Goal: Communication & Community: Answer question/provide support

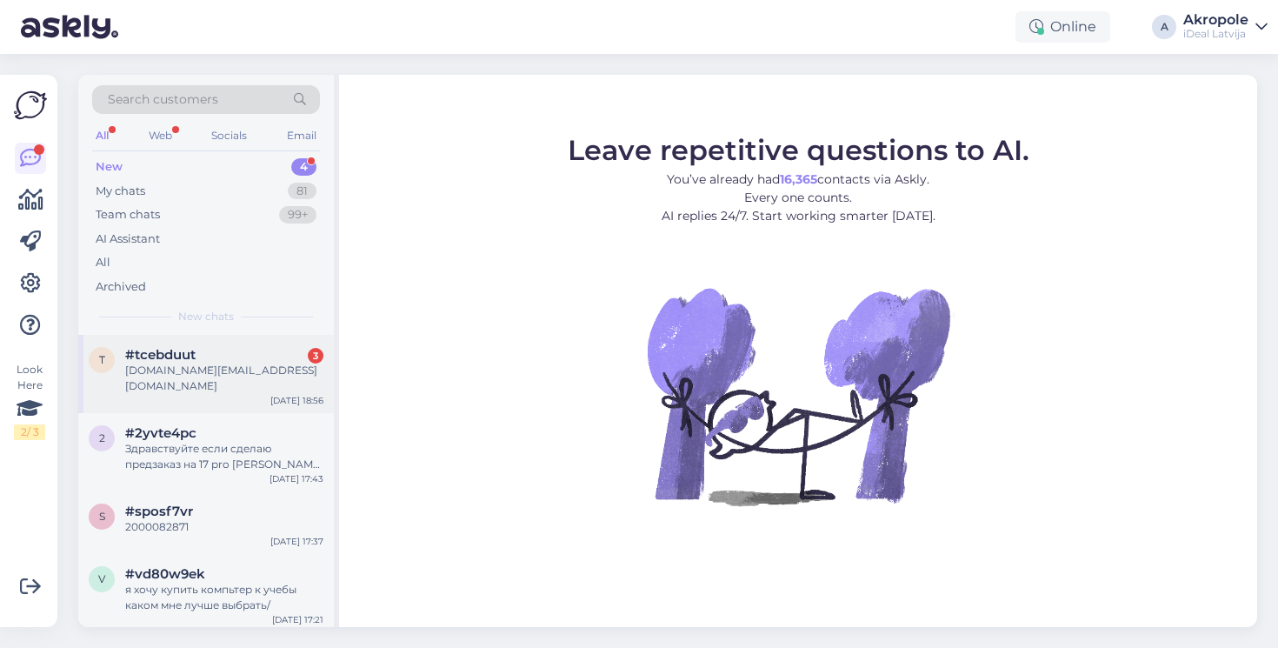
click at [263, 365] on div "[DOMAIN_NAME][EMAIL_ADDRESS][DOMAIN_NAME]" at bounding box center [224, 377] width 198 height 31
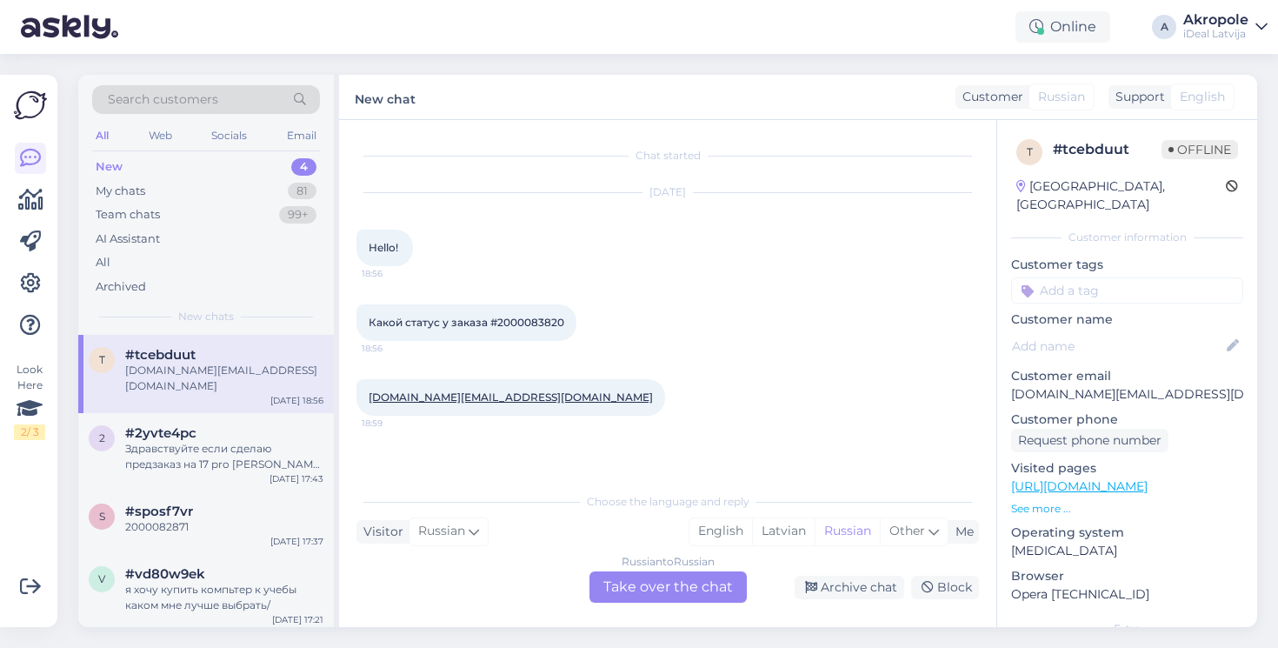
click at [514, 321] on span "Какой статус у заказа #2000083820" at bounding box center [467, 322] width 196 height 13
copy div "2000083820 18:56"
click at [672, 569] on div "Russian to Russian" at bounding box center [668, 562] width 93 height 16
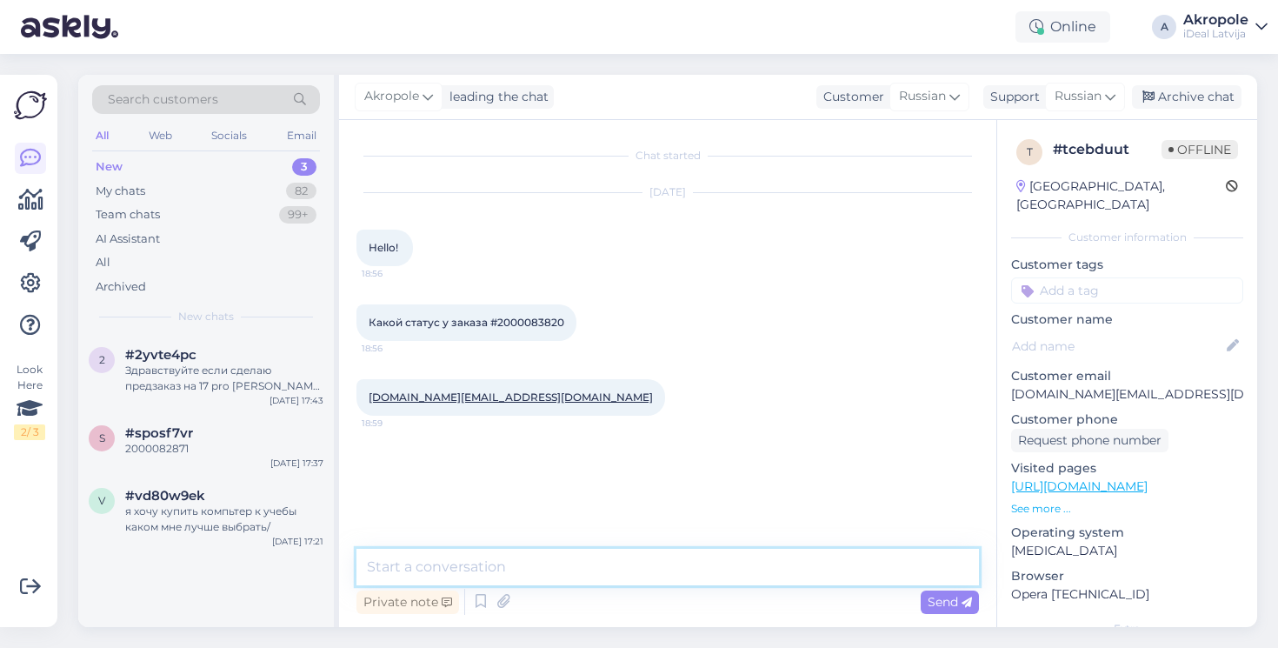
click at [658, 562] on textarea at bounding box center [667, 567] width 622 height 37
type textarea "L"
type textarea "Добрый день!"
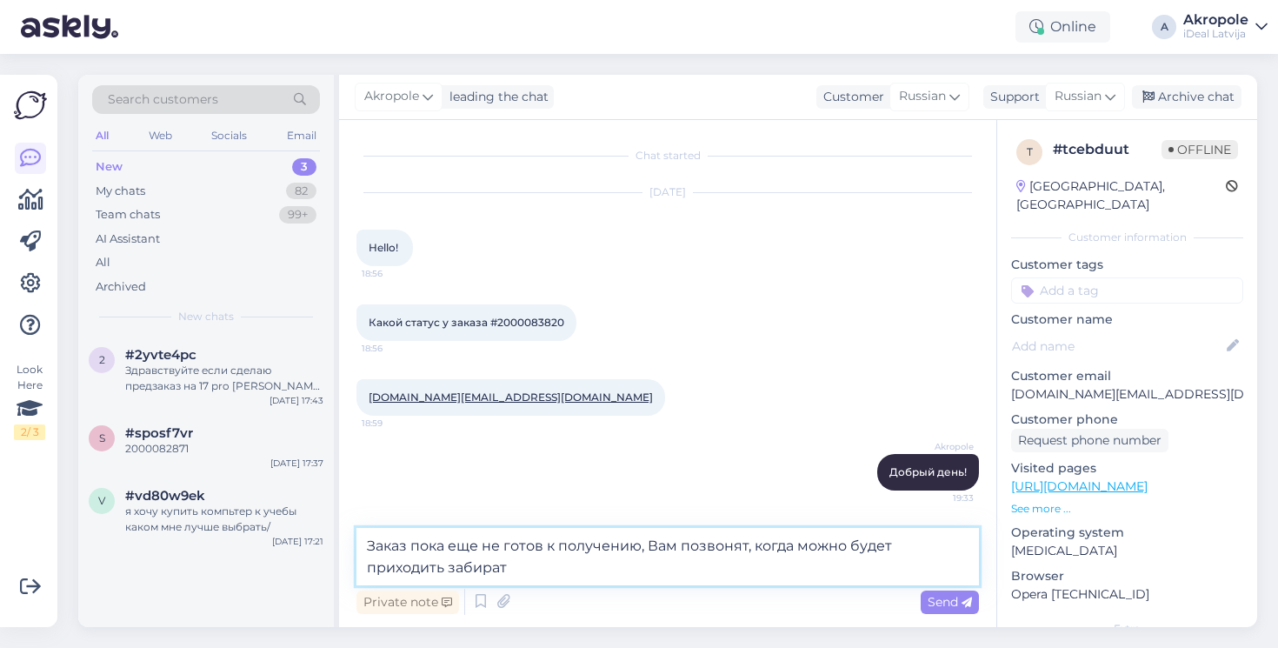
type textarea "Заказ пока еще не готов к получению, Вам позвонят, когда можно будет приходить …"
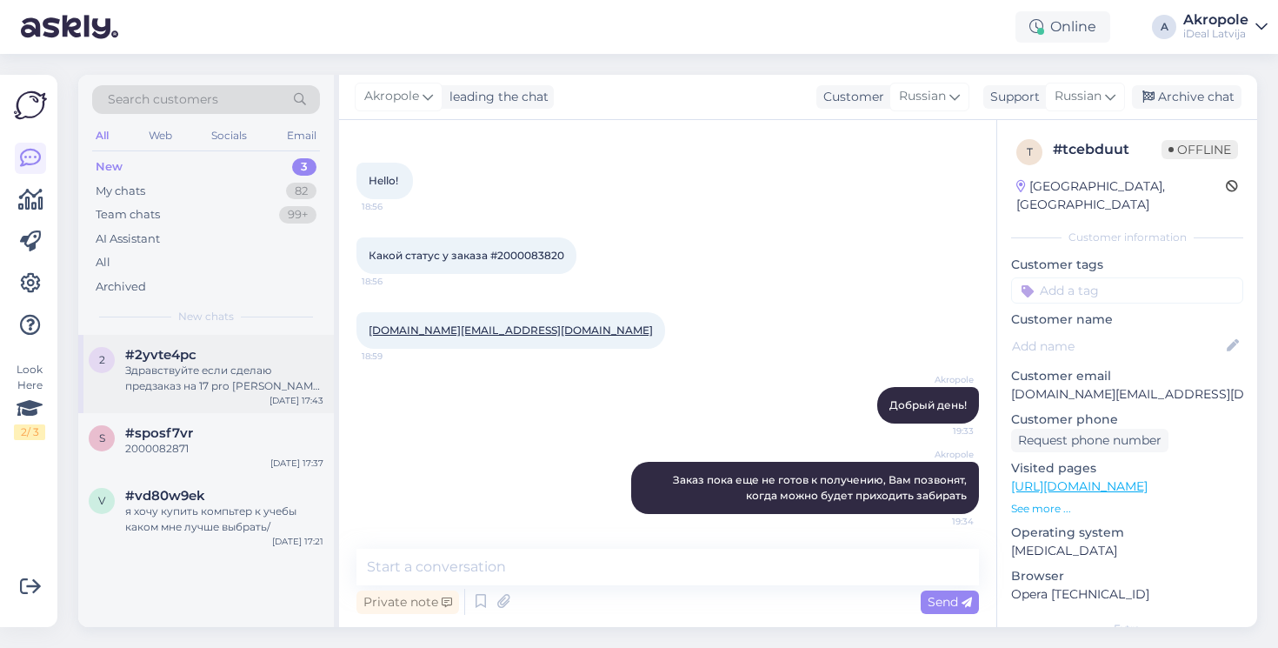
click at [251, 369] on div "Здравствуйте если сделаю предзаказ на 17 pro [PERSON_NAME] iPhone как долго жда…" at bounding box center [224, 377] width 198 height 31
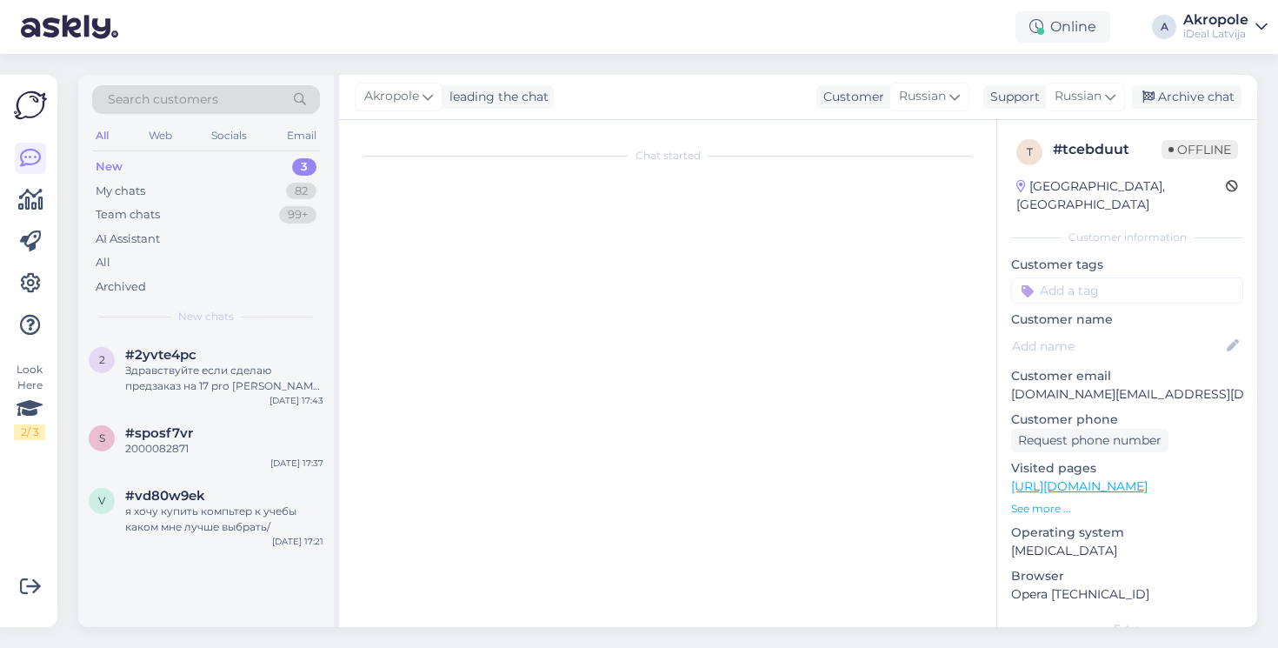
scroll to position [0, 0]
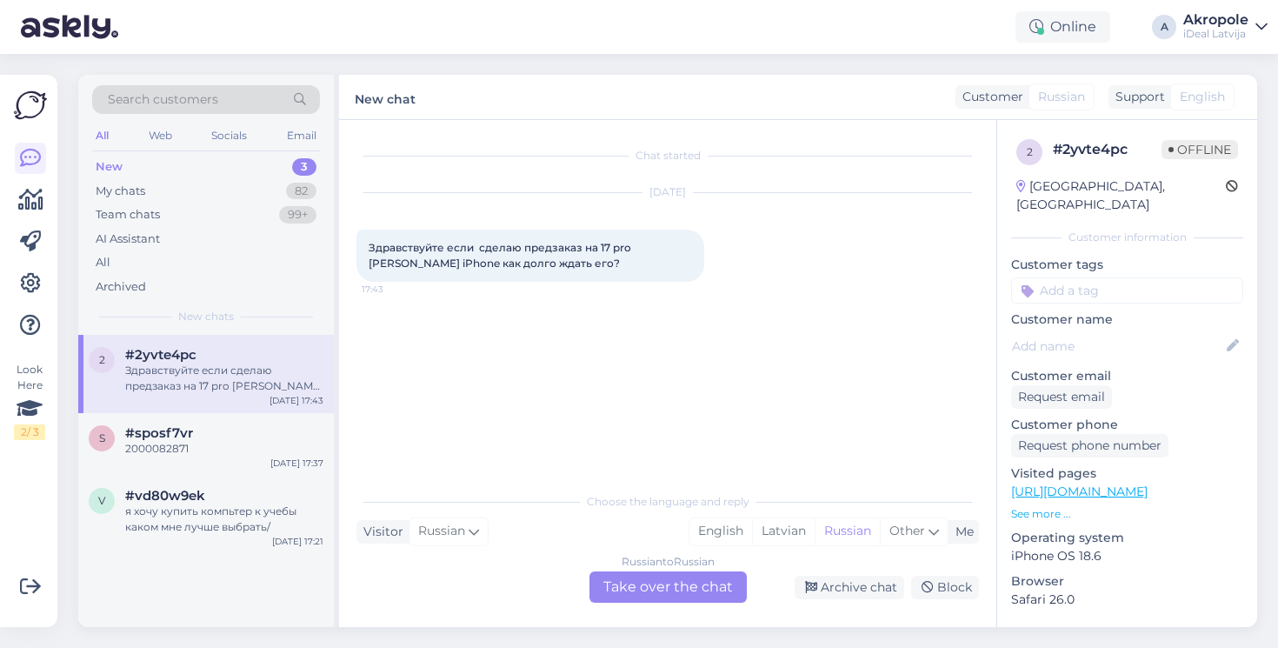
click at [649, 582] on div "Russian to Russian Take over the chat" at bounding box center [667, 586] width 157 height 31
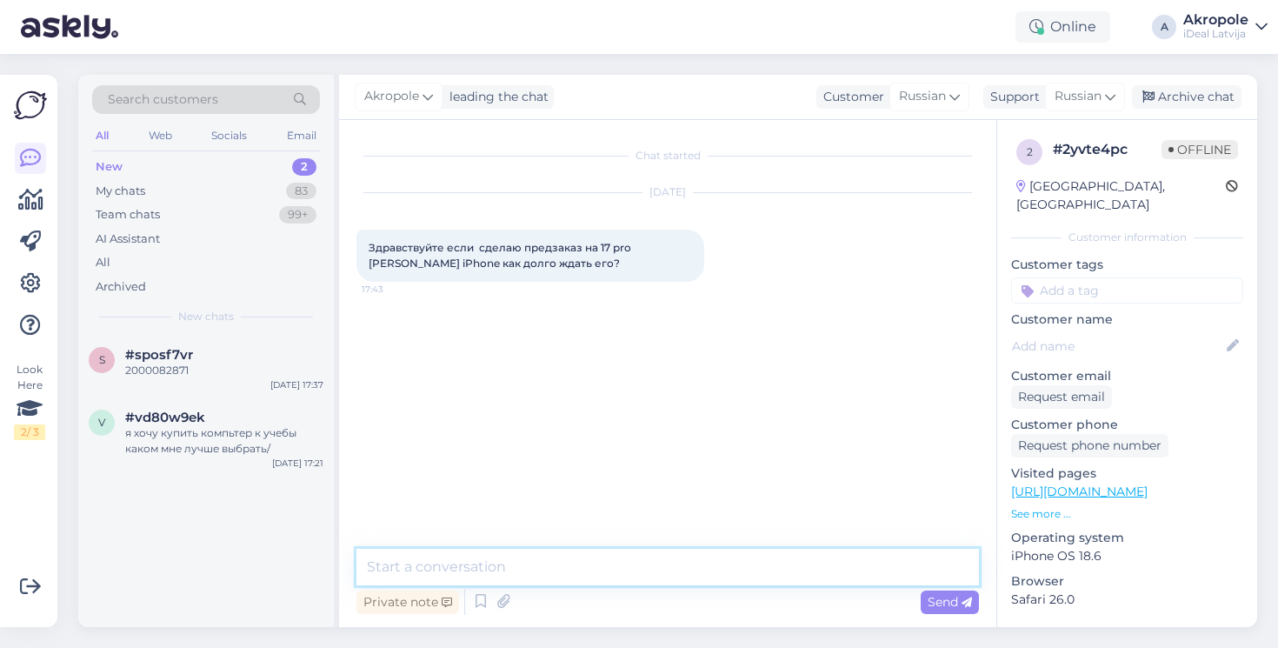
click at [596, 575] on textarea at bounding box center [667, 567] width 622 height 37
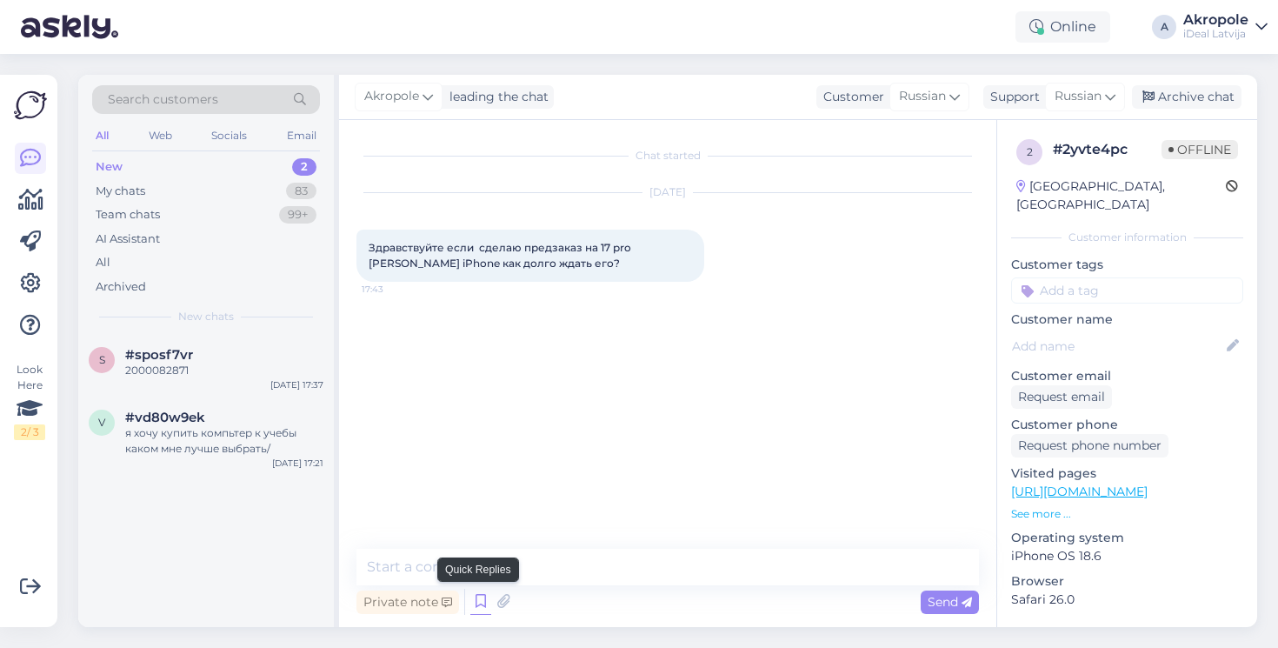
click at [482, 604] on icon at bounding box center [480, 601] width 21 height 26
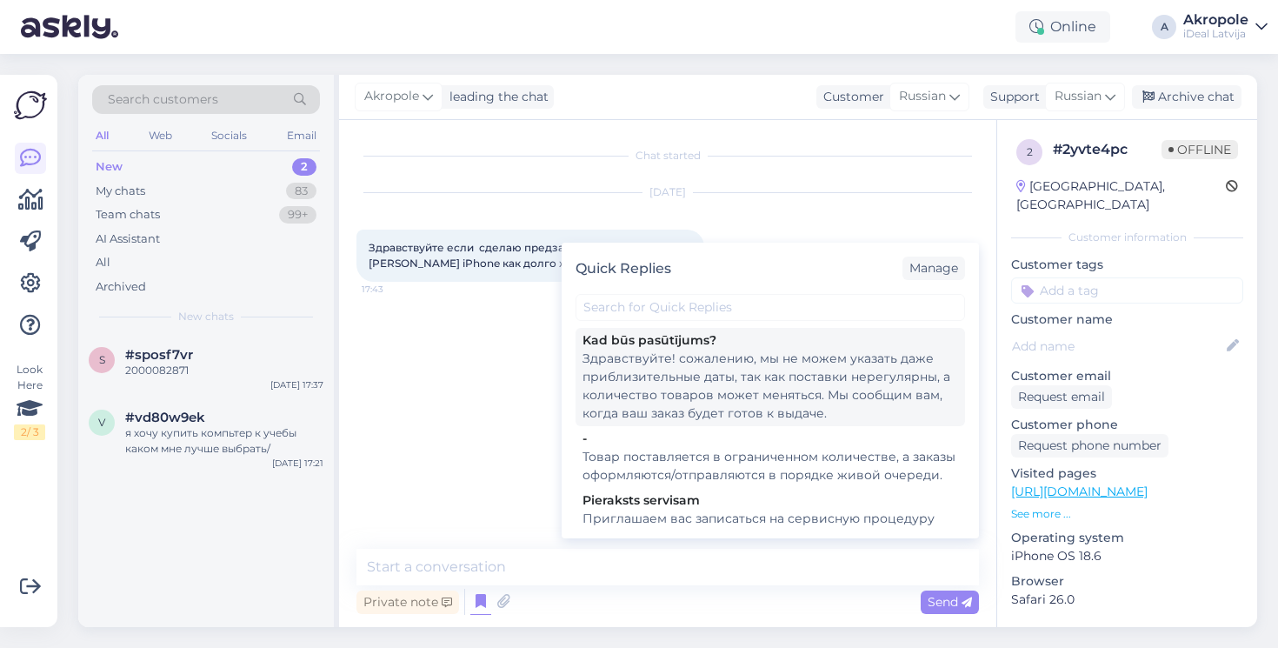
click at [678, 402] on div "Здравствуйте! сожалению, мы не можем указать даже приблизительные даты, так как…" at bounding box center [770, 385] width 376 height 73
type textarea "Здравствуйте! сожалению, мы не можем указать даже приблизительные даты, так как…"
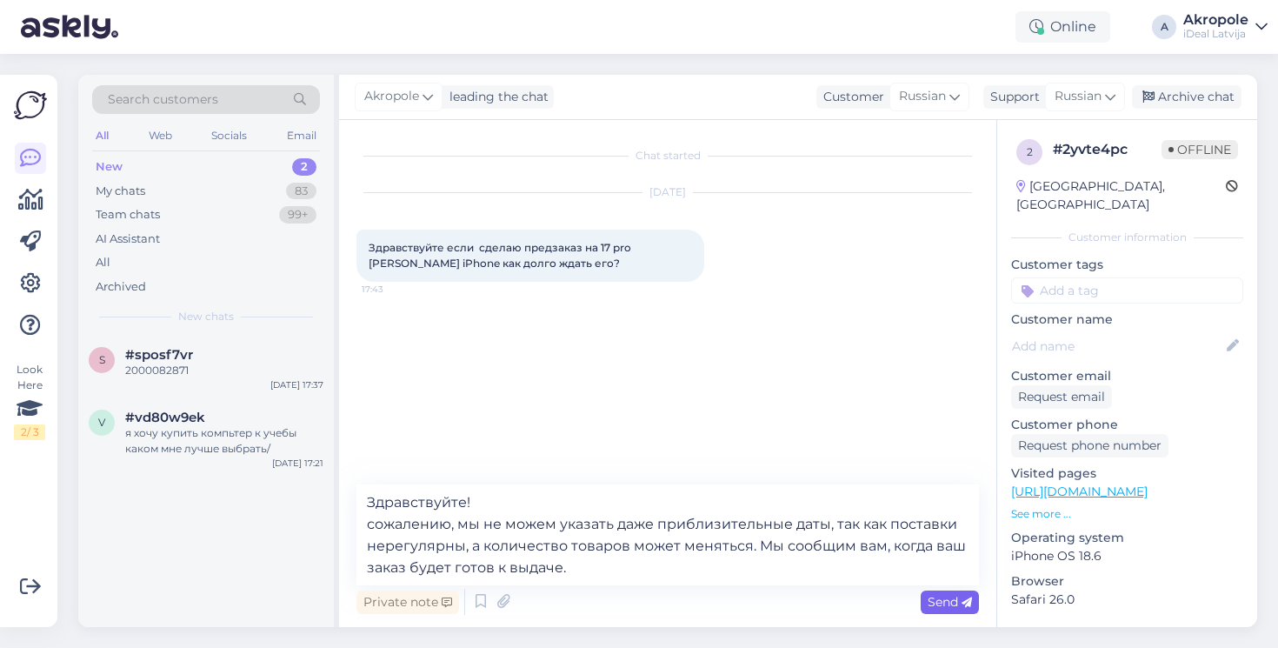
click at [921, 596] on div "Send" at bounding box center [950, 601] width 58 height 23
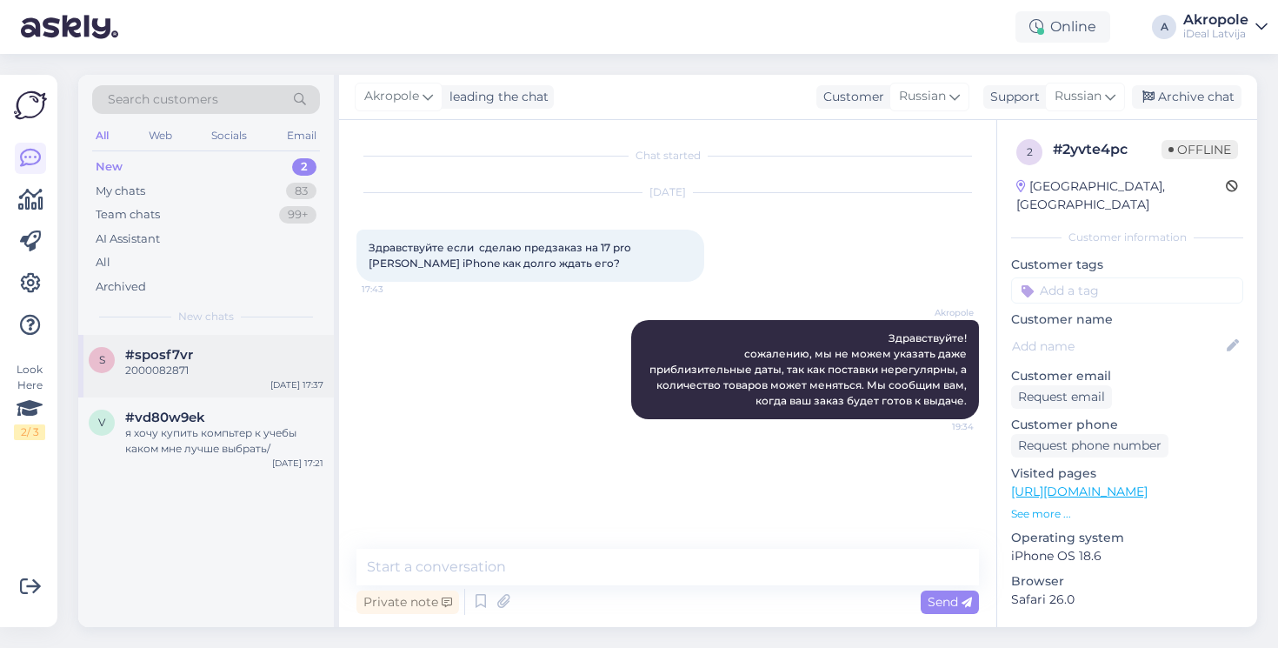
click at [273, 343] on div "s #sposf7vr 2000082871 [DATE] 17:37" at bounding box center [206, 366] width 256 height 63
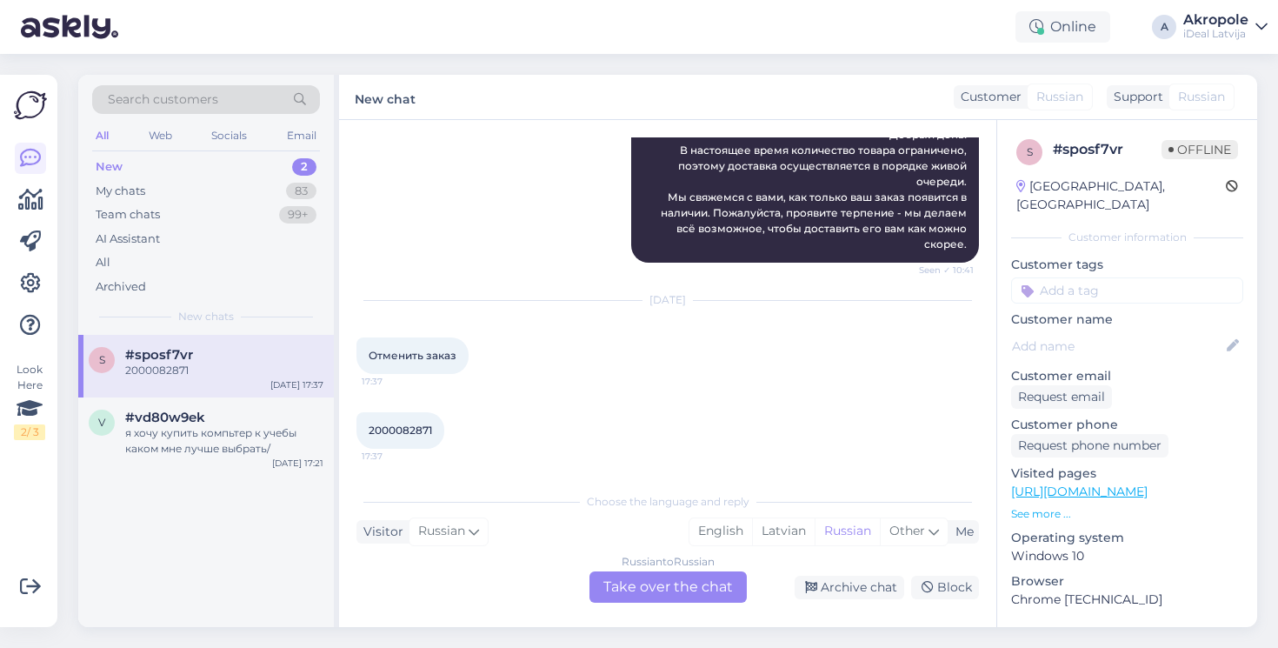
scroll to position [775, 0]
click at [413, 423] on span "2000082871" at bounding box center [400, 429] width 63 height 13
copy div "2000082871 17:37"
click at [642, 583] on div "Russian to Russian Take over the chat" at bounding box center [667, 586] width 157 height 31
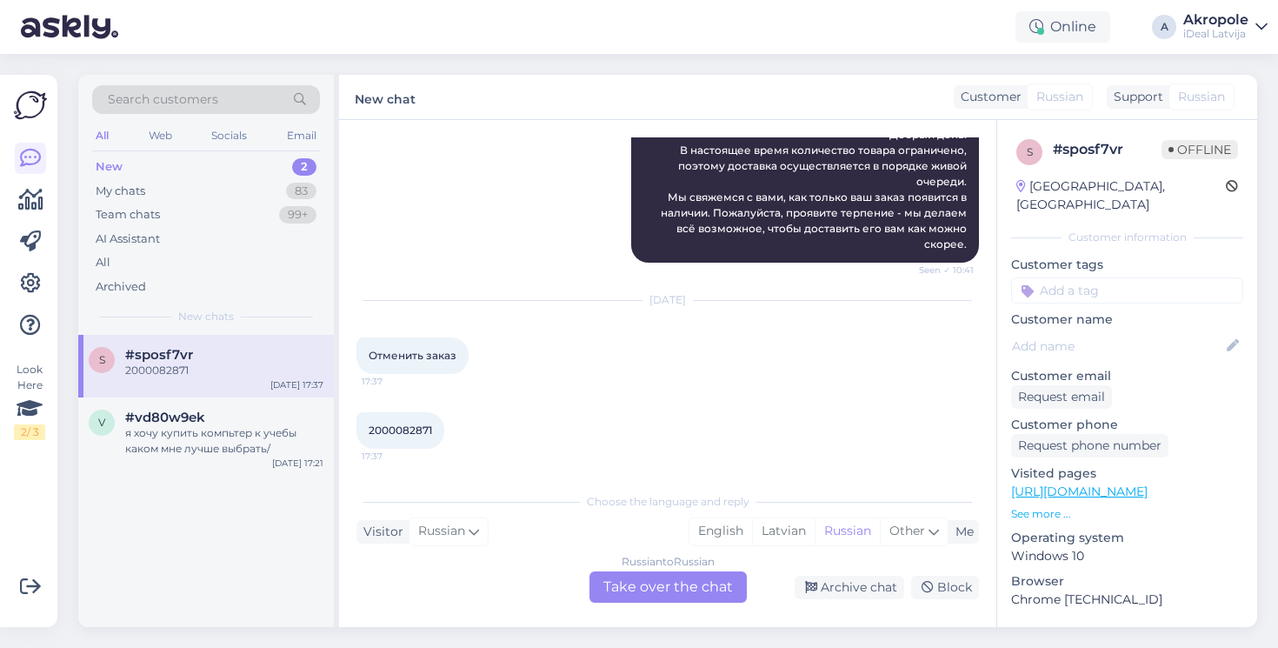
scroll to position [710, 0]
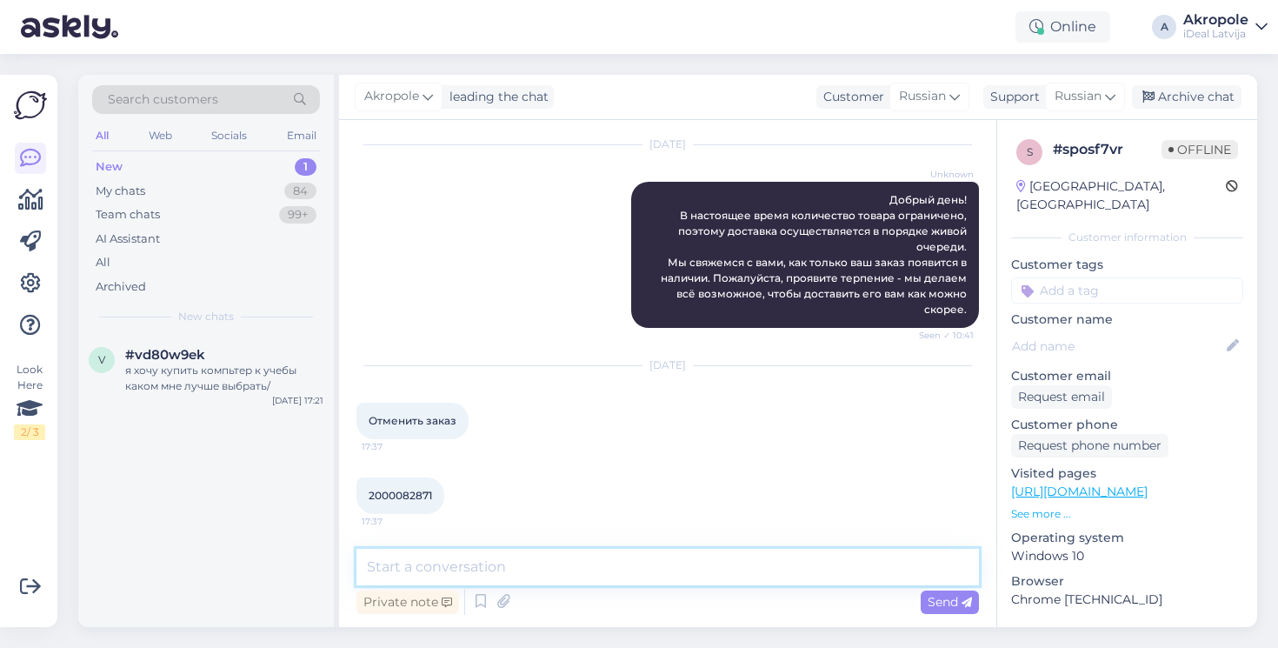
click at [625, 566] on textarea at bounding box center [667, 567] width 622 height 37
type textarea "Ir atcelts"
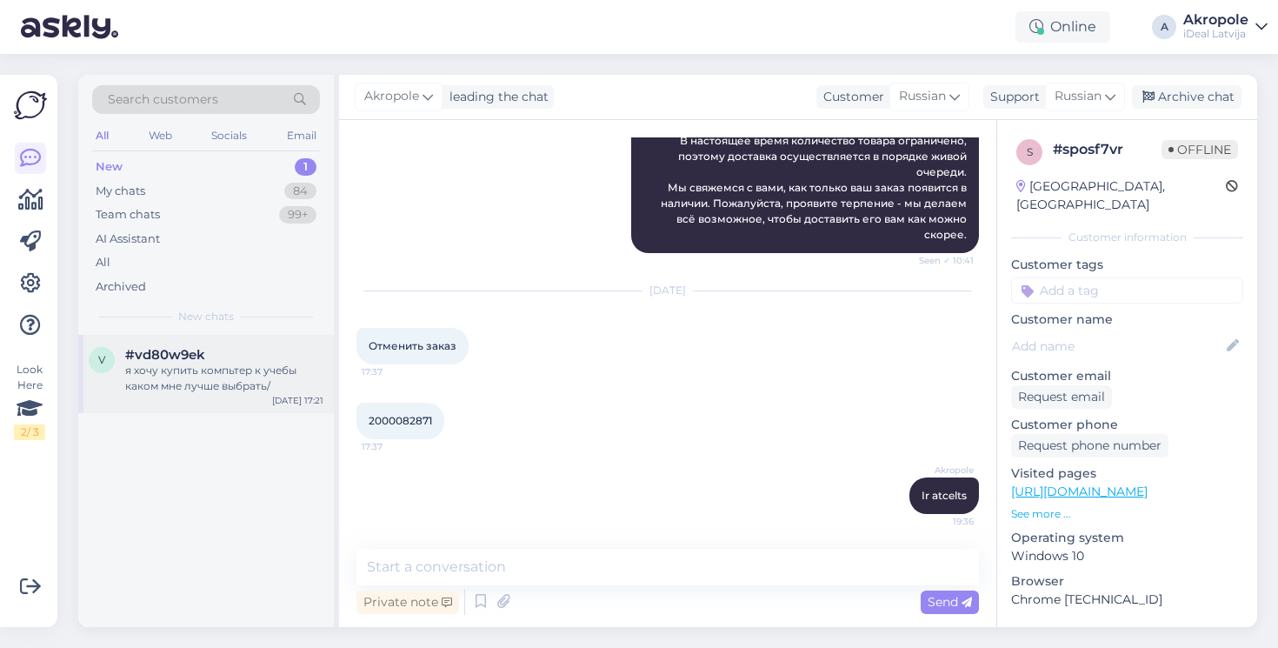
click at [259, 381] on div "я хочу купить компьтер к учебы каком мне лучше выбрать/" at bounding box center [224, 377] width 198 height 31
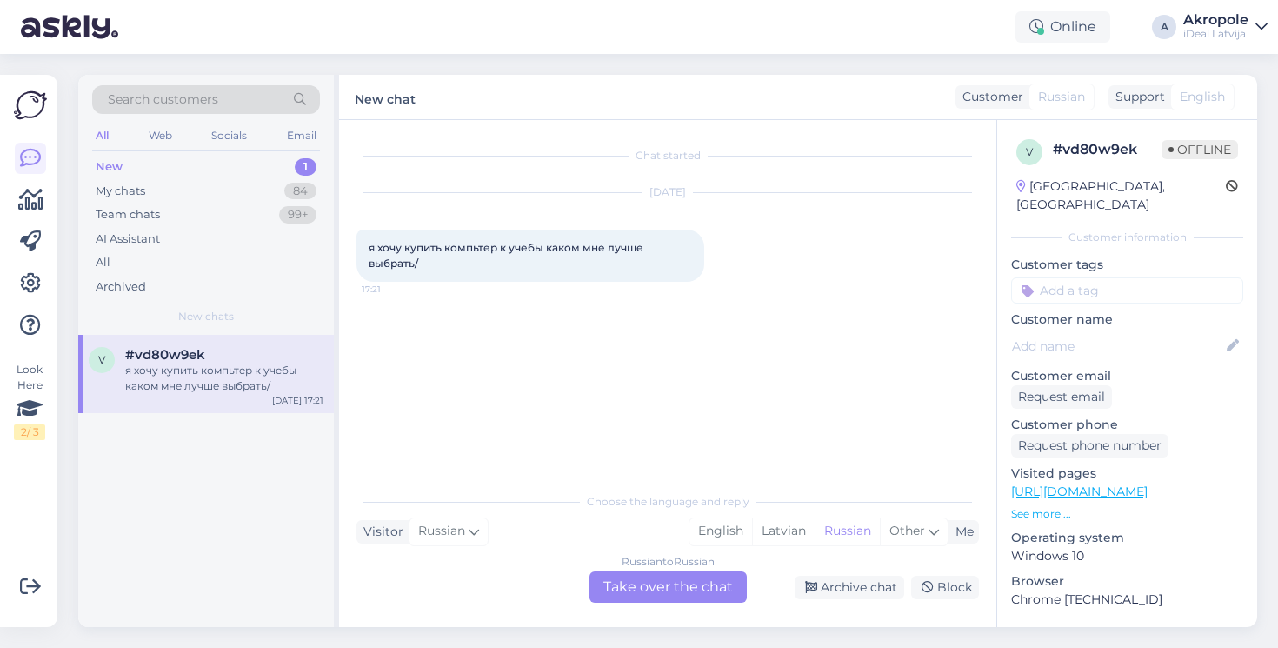
click at [674, 588] on div "Russian to Russian Take over the chat" at bounding box center [667, 586] width 157 height 31
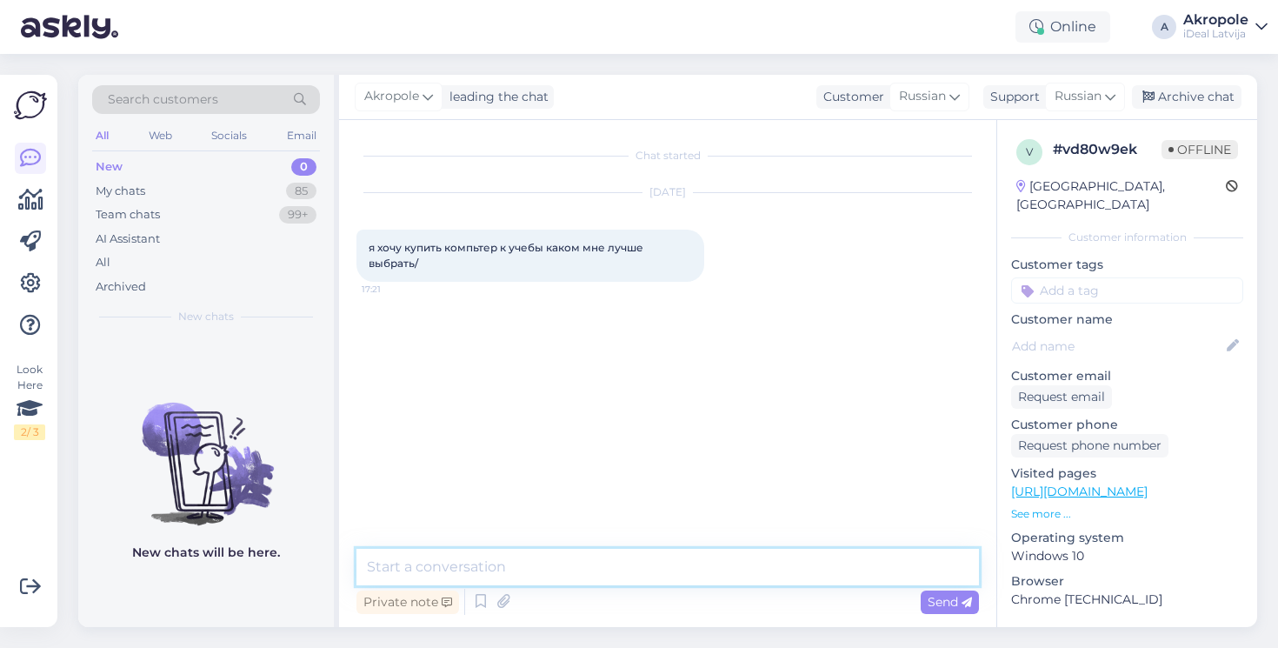
click at [582, 569] on textarea at bounding box center [667, 567] width 622 height 37
type textarea "Добрый день!"
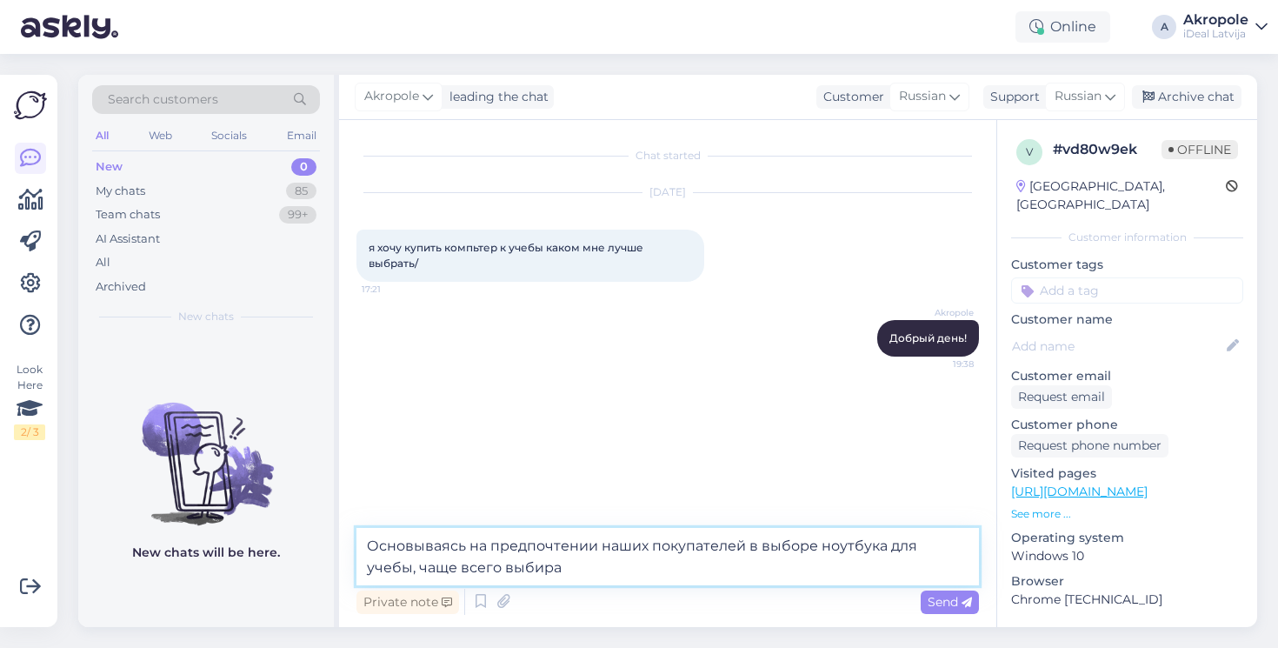
type textarea "Основываясь на предпочтении наших покупателей в выборе ноутбука для учебы, чаще…"
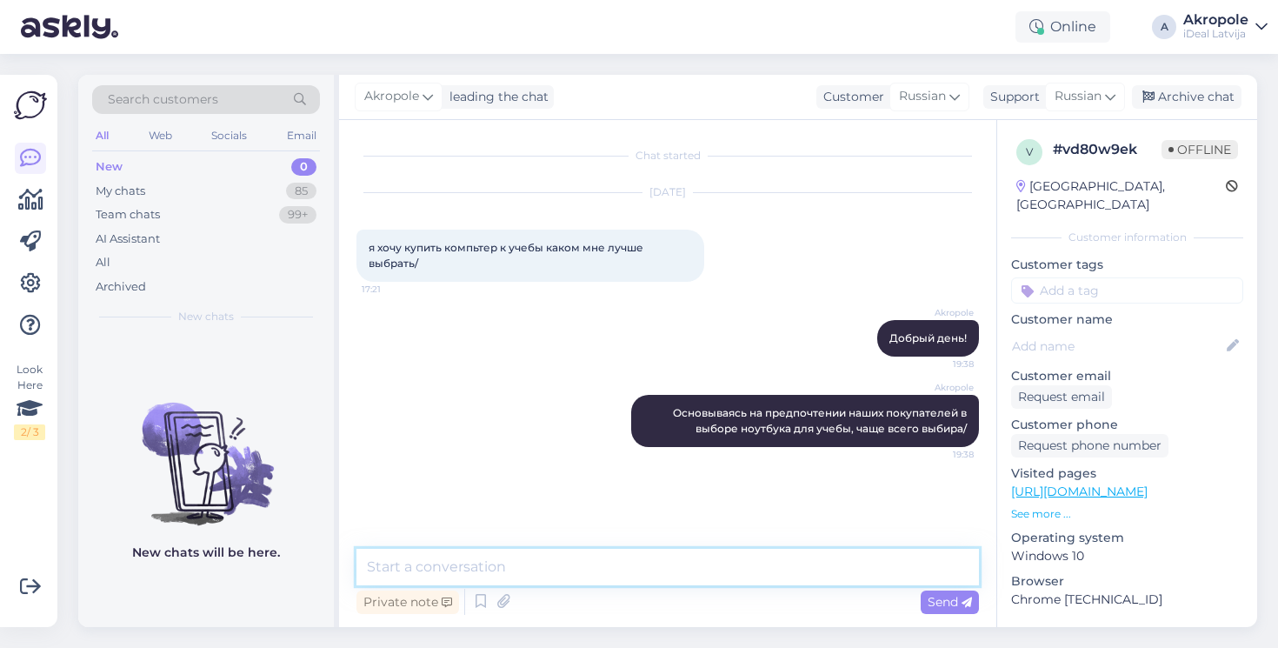
type textarea "[PERSON_NAME]"
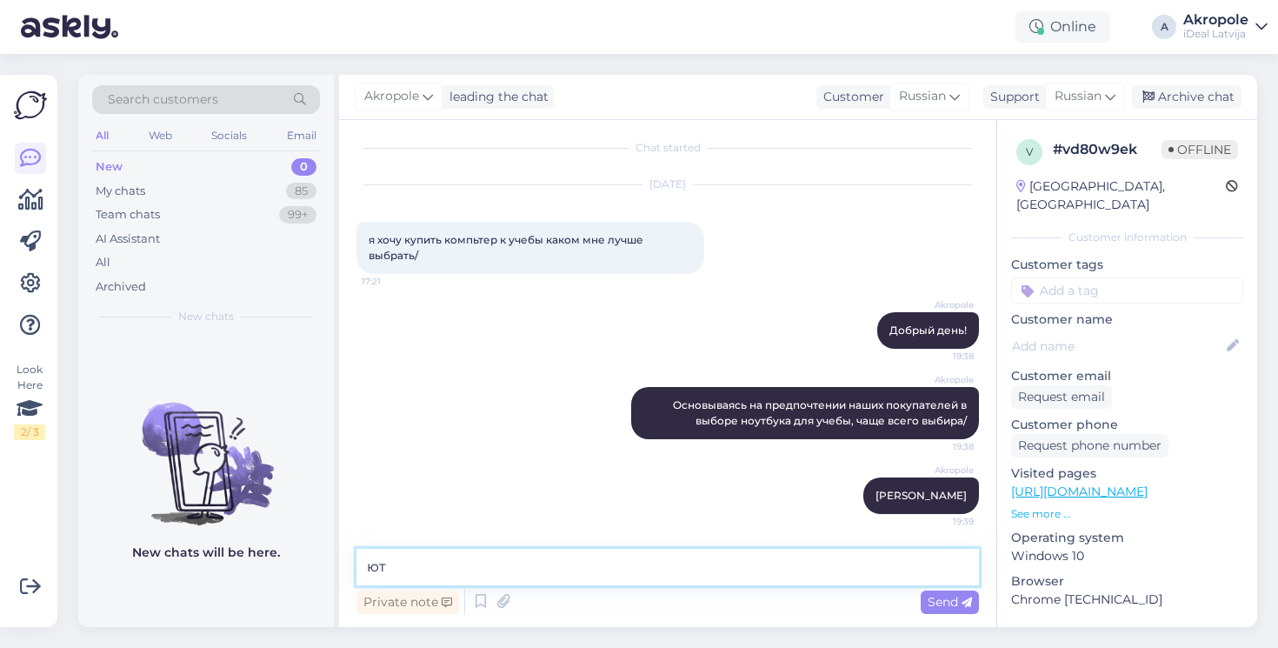
type textarea "[PERSON_NAME]"
click at [402, 570] on textarea "выберают" at bounding box center [667, 567] width 622 height 37
click at [463, 569] on textarea "выбирают" at bounding box center [667, 567] width 622 height 37
type textarea "выбирают MacBook Air"
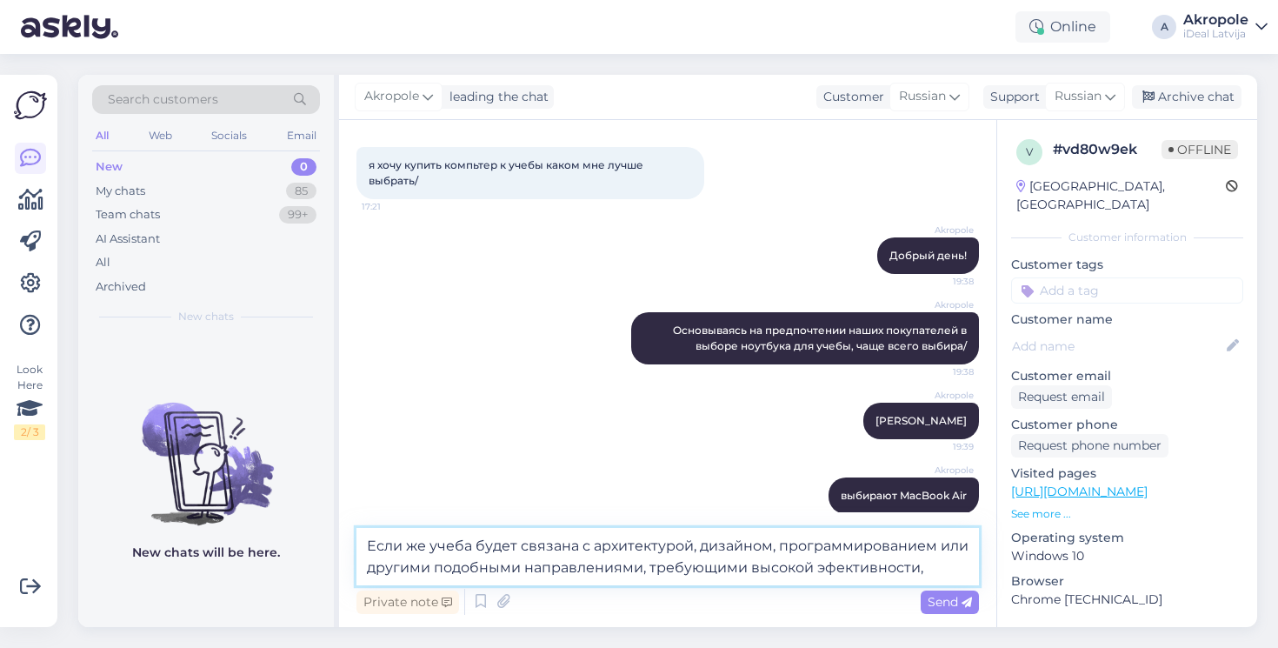
click at [862, 562] on textarea "Если же учеба будет связана с архитектурой, дизайном, программированием или дру…" at bounding box center [667, 556] width 622 height 57
click at [832, 567] on textarea "Если же учеба будет связана с архитектурой, дизайном, программированием или дру…" at bounding box center [667, 556] width 622 height 57
click at [939, 569] on textarea "Если же учеба будет связана с архитектурой, дизайном, программированием или дру…" at bounding box center [667, 556] width 622 height 57
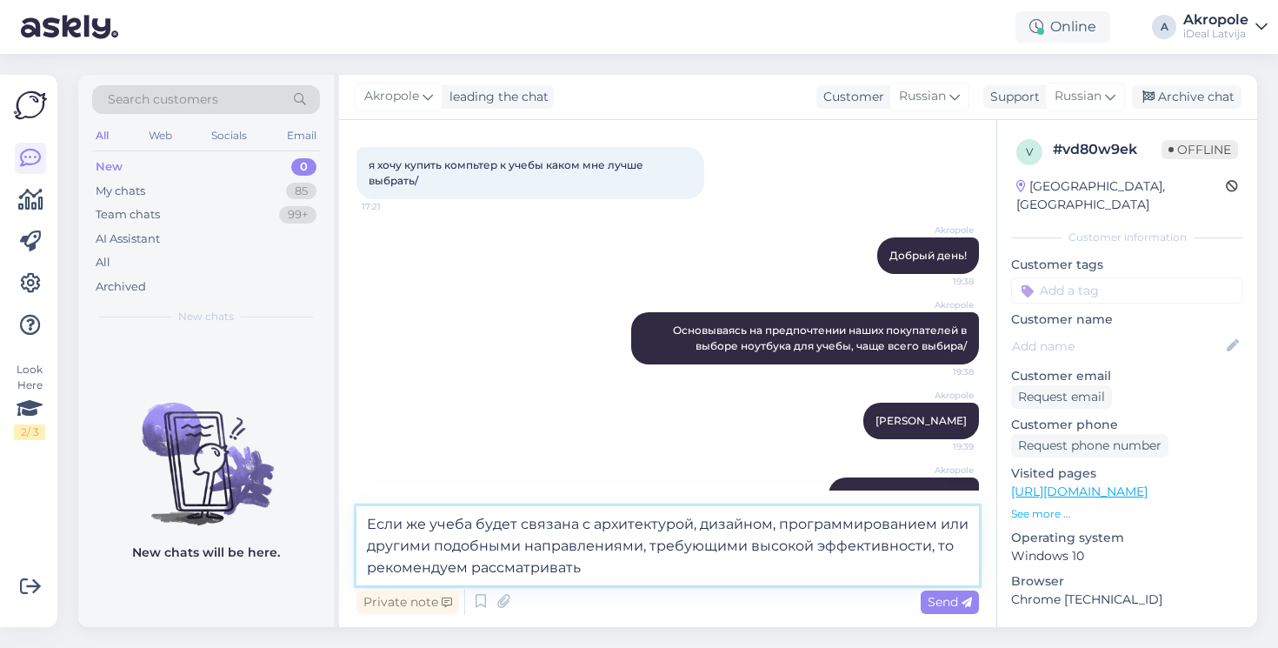
click at [609, 569] on textarea "Если же учеба будет связана с архитектурой, дизайном, программированием или дру…" at bounding box center [667, 545] width 622 height 79
click at [622, 560] on textarea "Если же учеба будет связана с архитектурой, дизайном, программированием или дру…" at bounding box center [667, 545] width 622 height 79
type textarea "Если же учеба будет связана с архитектурой, дизайном, программированием или дру…"
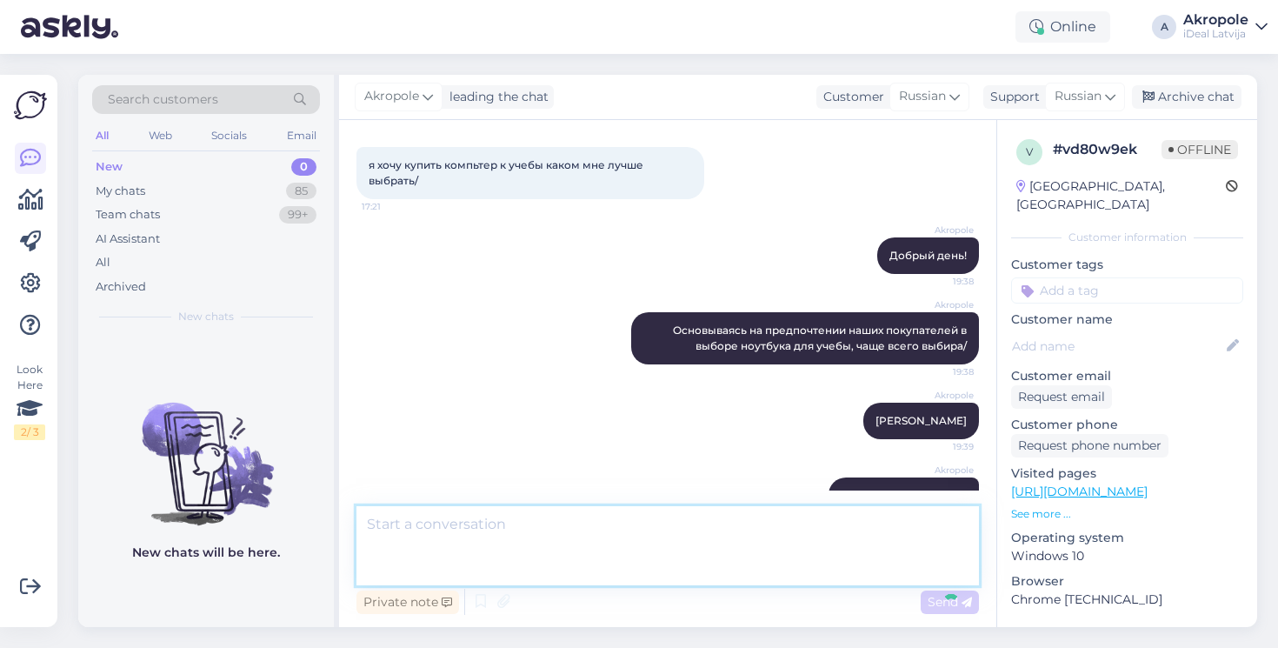
scroll to position [204, 0]
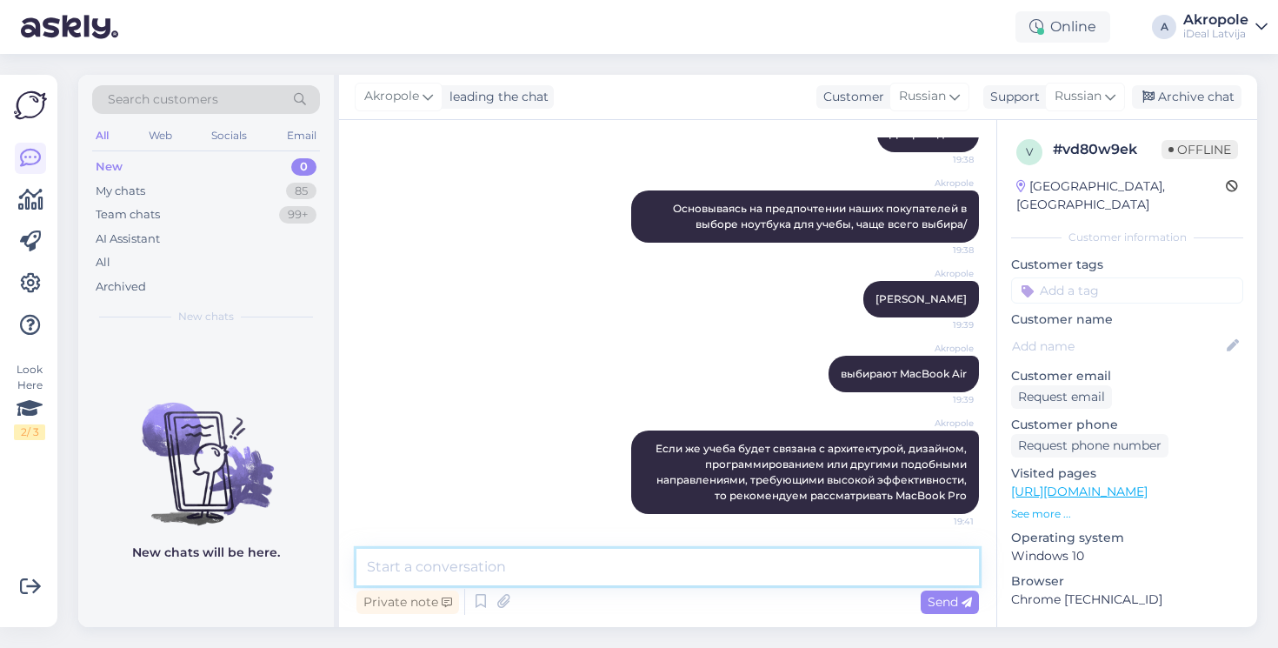
click at [561, 566] on textarea at bounding box center [667, 567] width 622 height 37
type textarea "На месте поможем Вам подобрать подходящую конфигурацию"
